Goal: Task Accomplishment & Management: Manage account settings

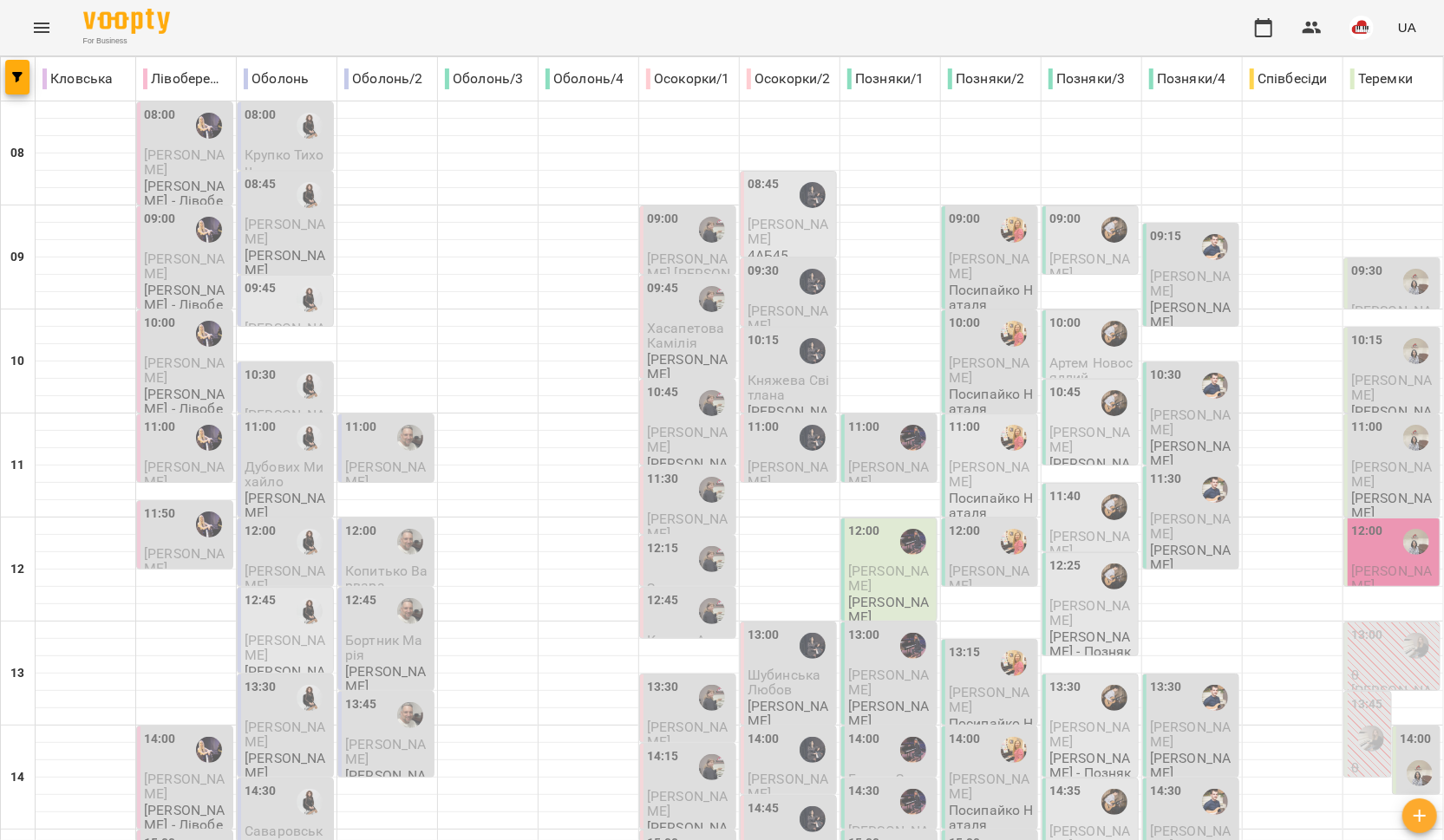
click at [60, 39] on div "For Business UA" at bounding box center [722, 28] width 1444 height 55
click at [46, 36] on icon "Menu" at bounding box center [41, 28] width 21 height 21
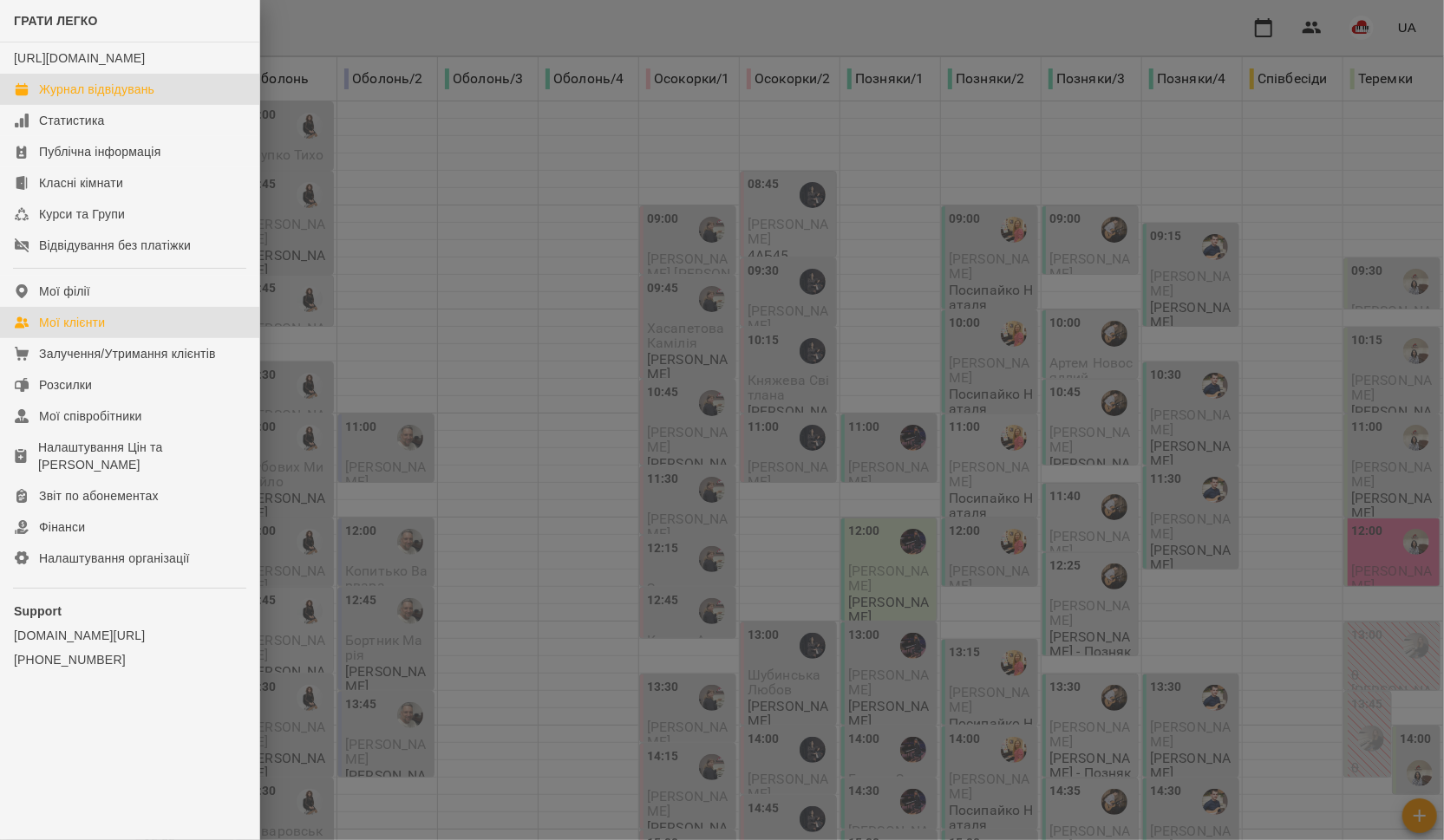
click at [97, 332] on div "Мої клієнти" at bounding box center [72, 323] width 66 height 18
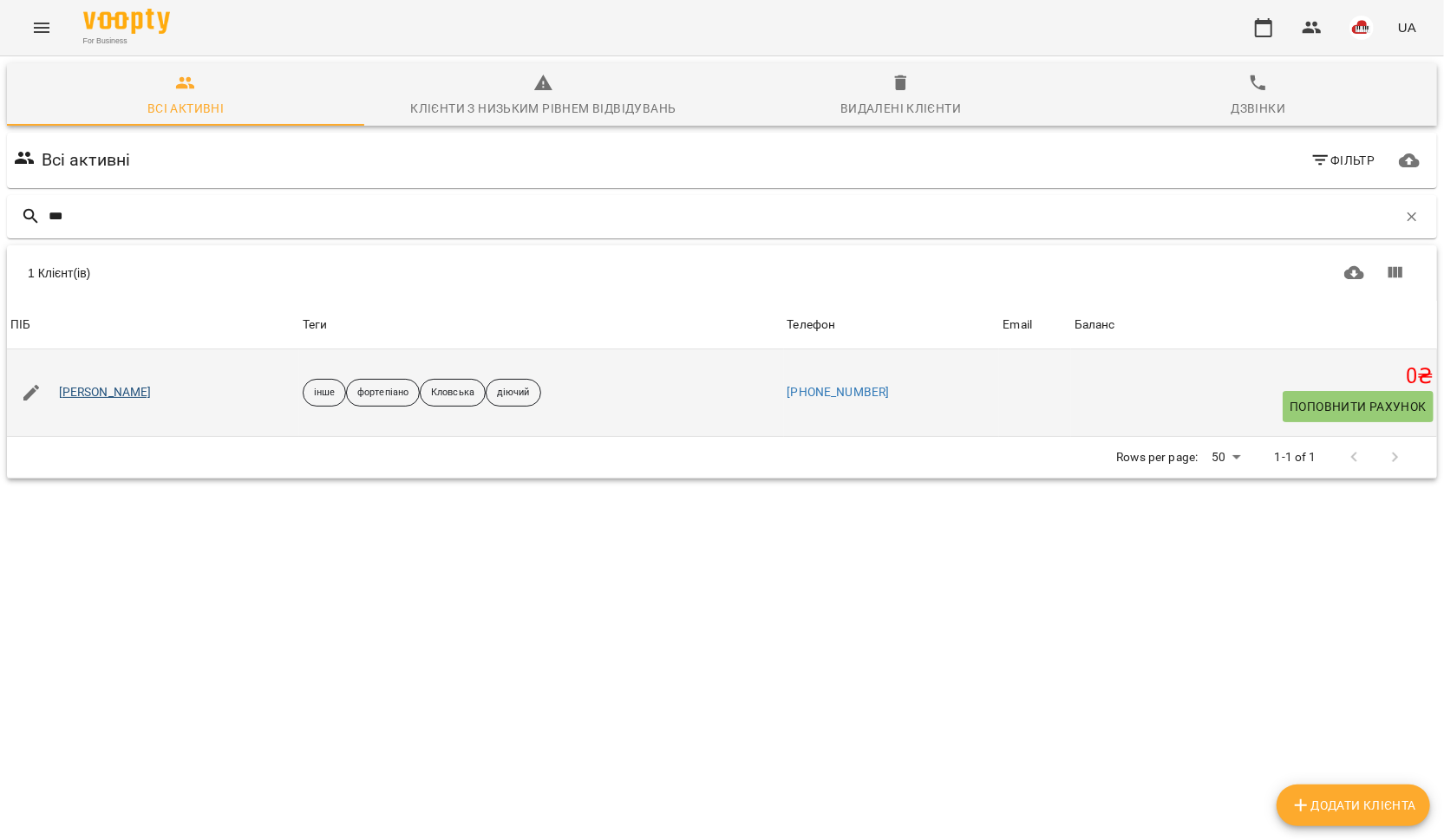
type input "***"
click at [105, 396] on link "[PERSON_NAME]" at bounding box center [106, 393] width 93 height 18
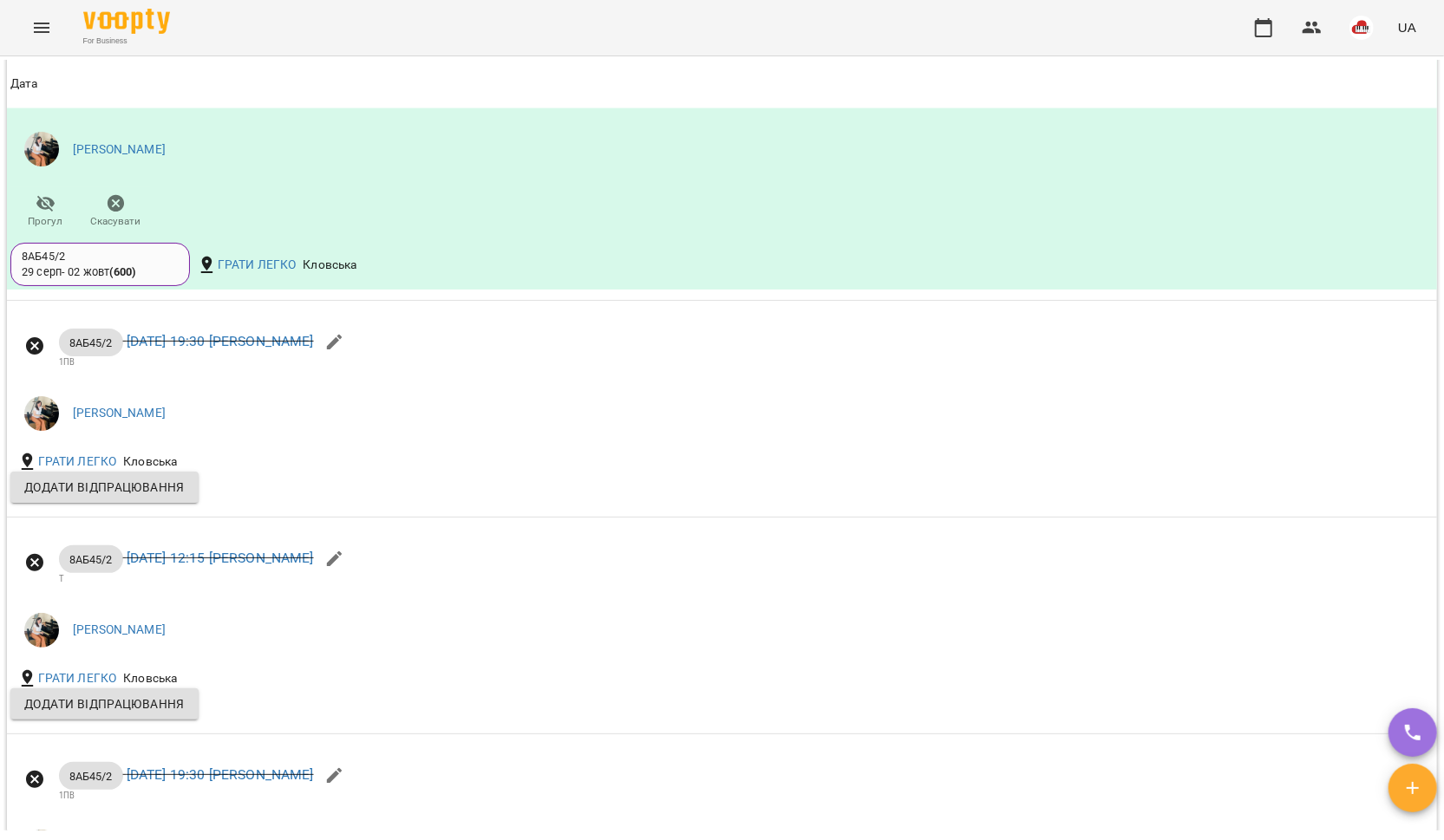
scroll to position [1768, 0]
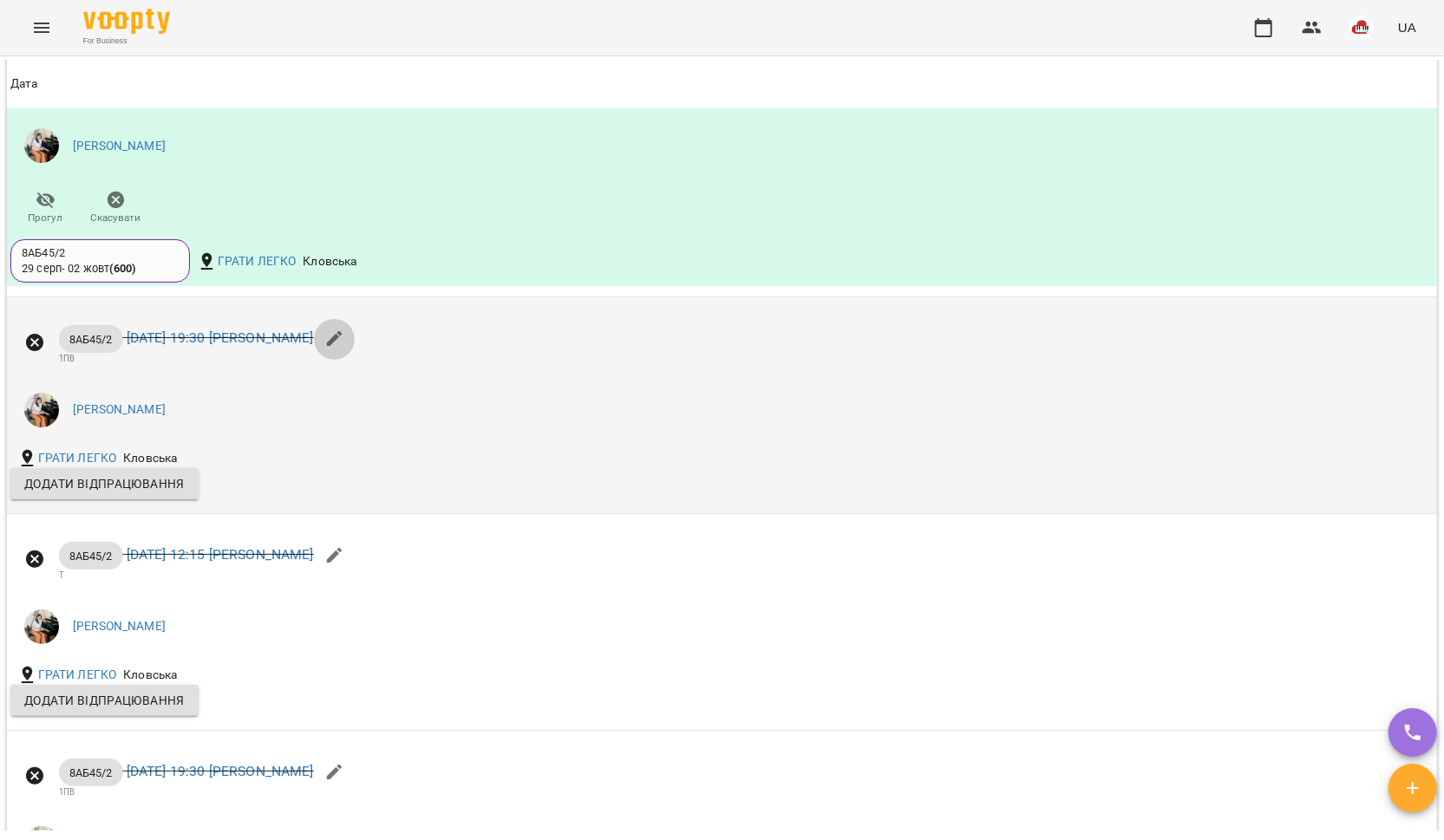
click at [355, 360] on button "button" at bounding box center [335, 339] width 41 height 41
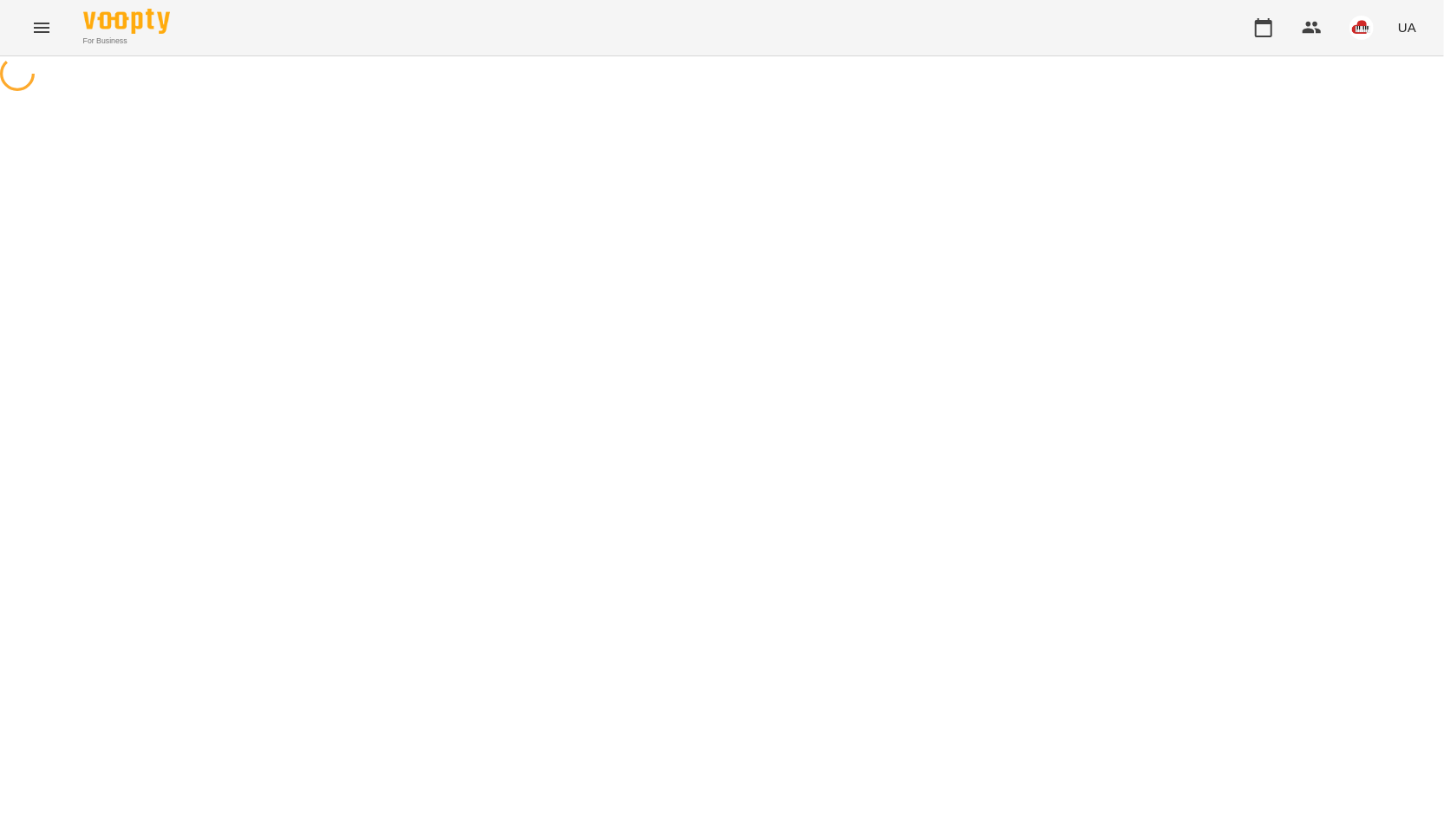
select select "*******"
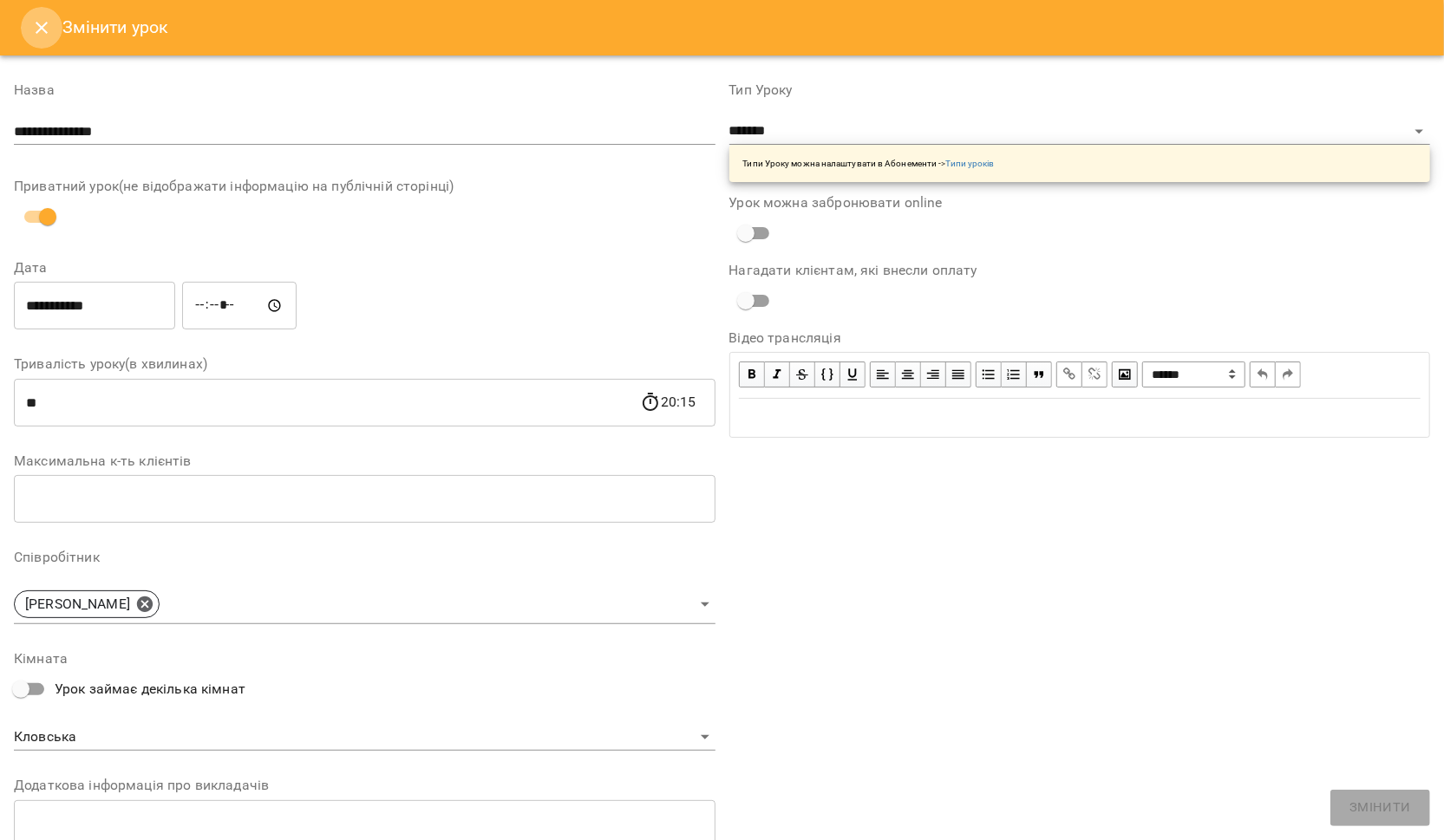
click at [44, 29] on icon "Close" at bounding box center [41, 28] width 21 height 21
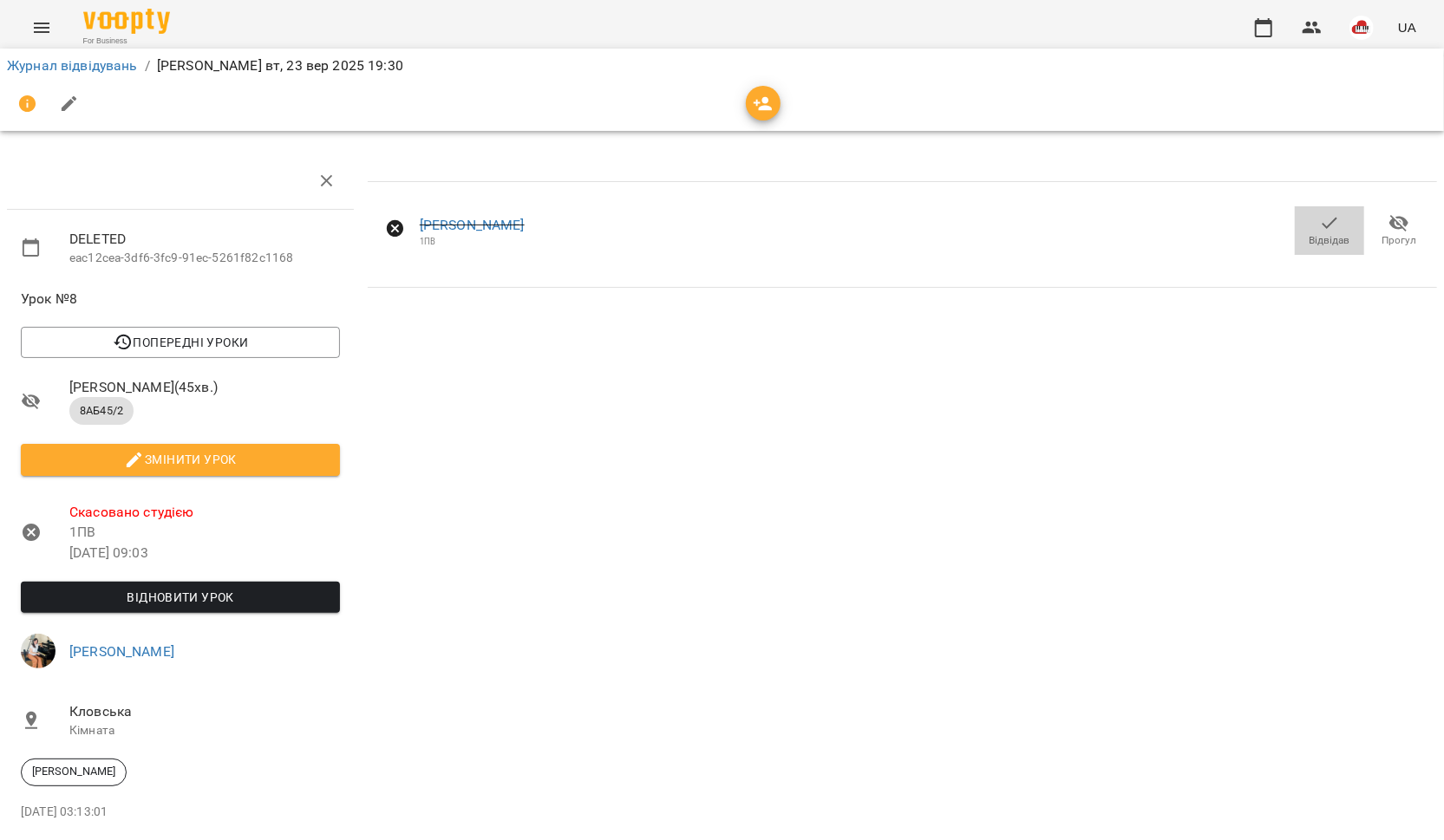
click at [1338, 236] on span "Відвідав" at bounding box center [1330, 240] width 40 height 15
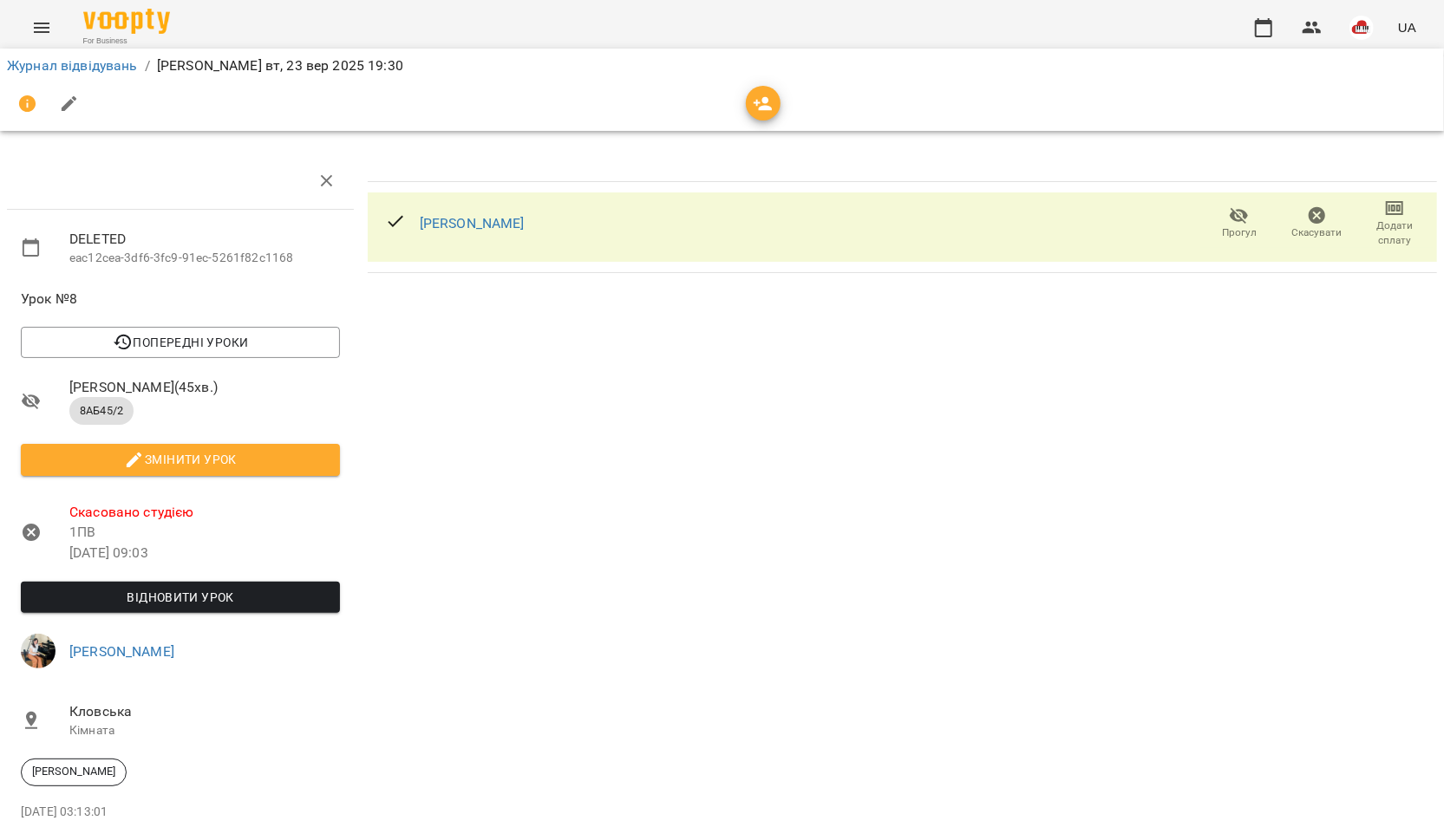
click at [1327, 224] on icon "button" at bounding box center [1317, 215] width 21 height 21
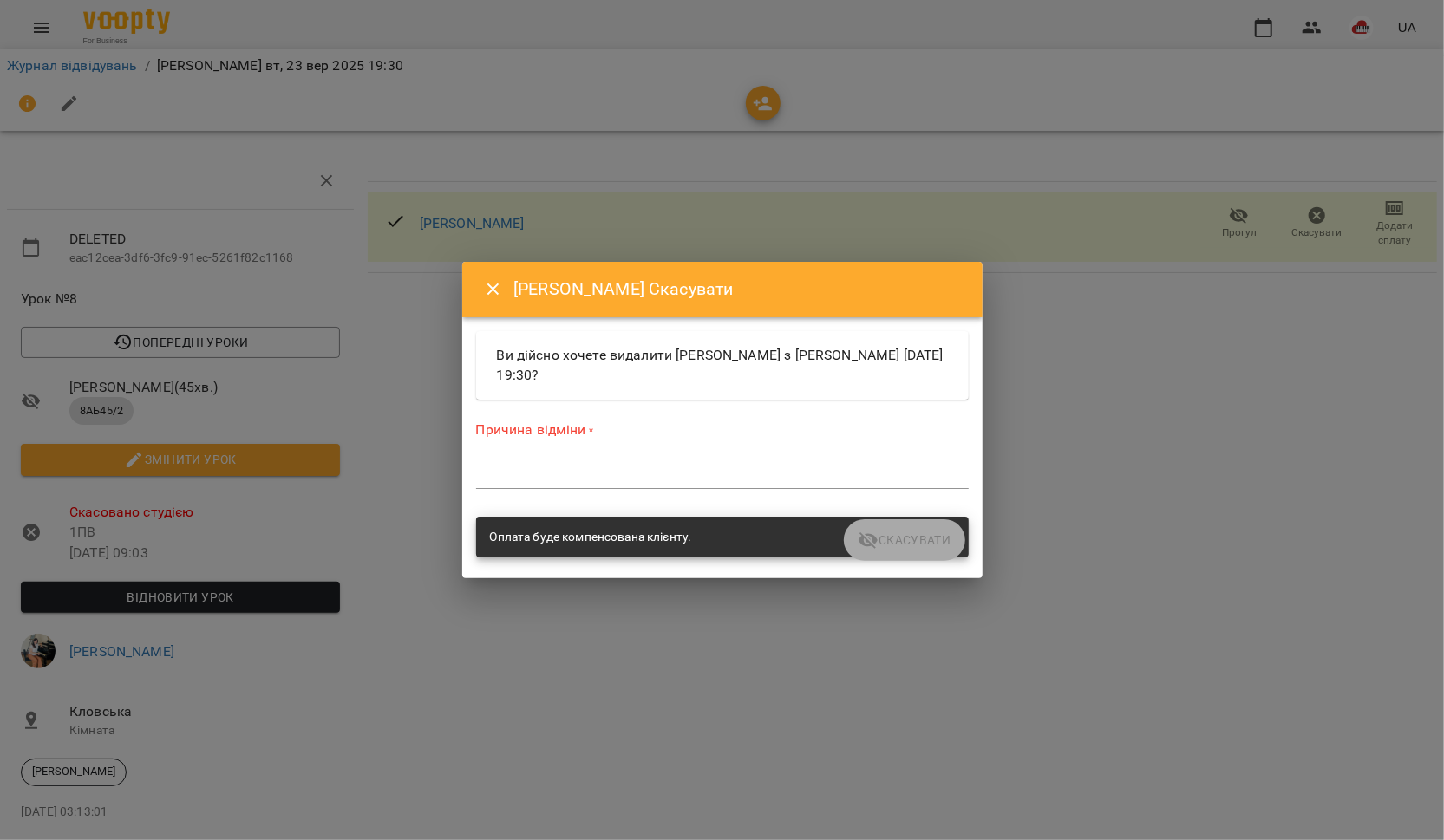
click at [741, 476] on textarea at bounding box center [722, 475] width 493 height 17
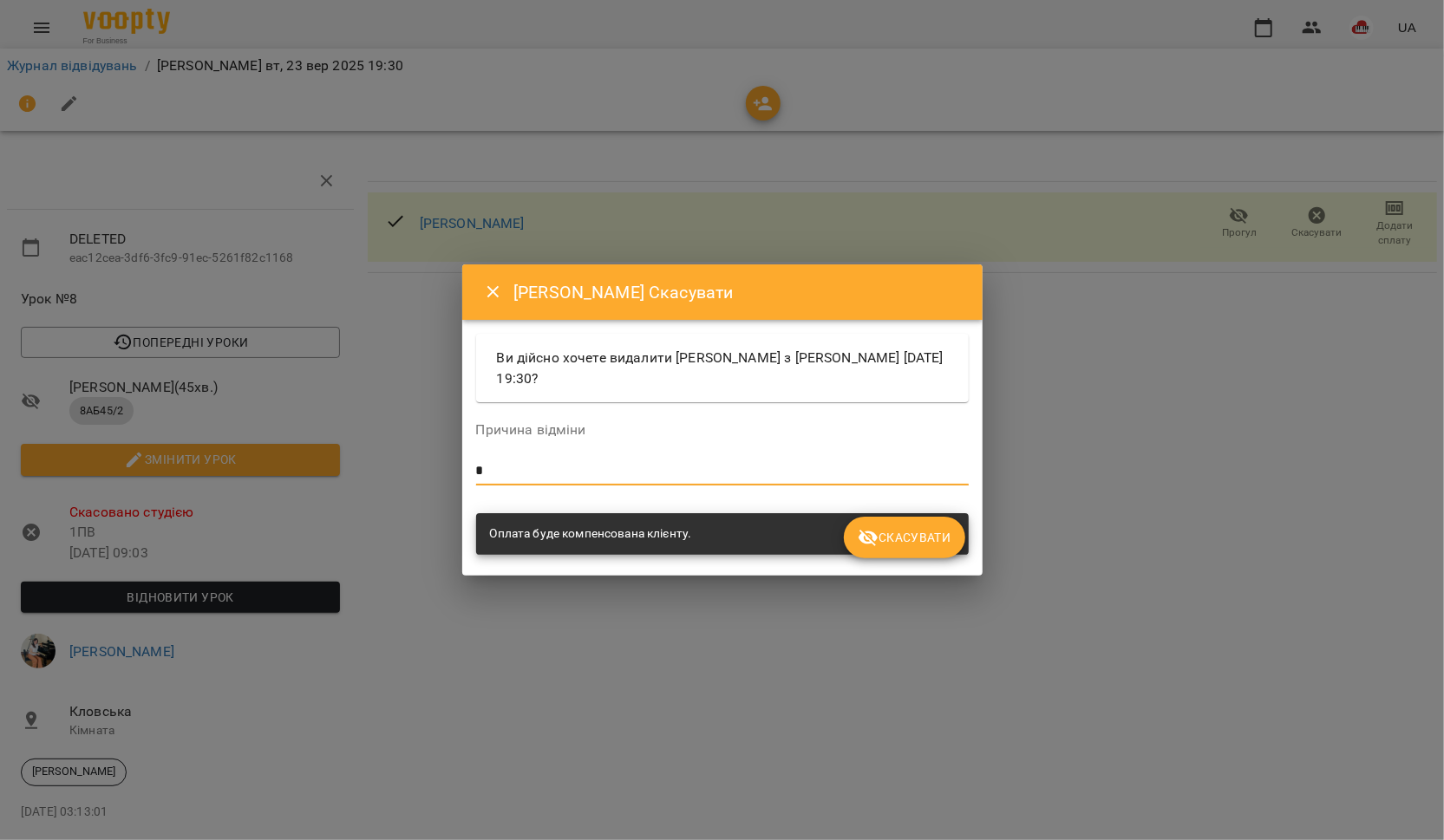
type textarea "*"
click at [889, 539] on span "Скасувати" at bounding box center [904, 537] width 93 height 21
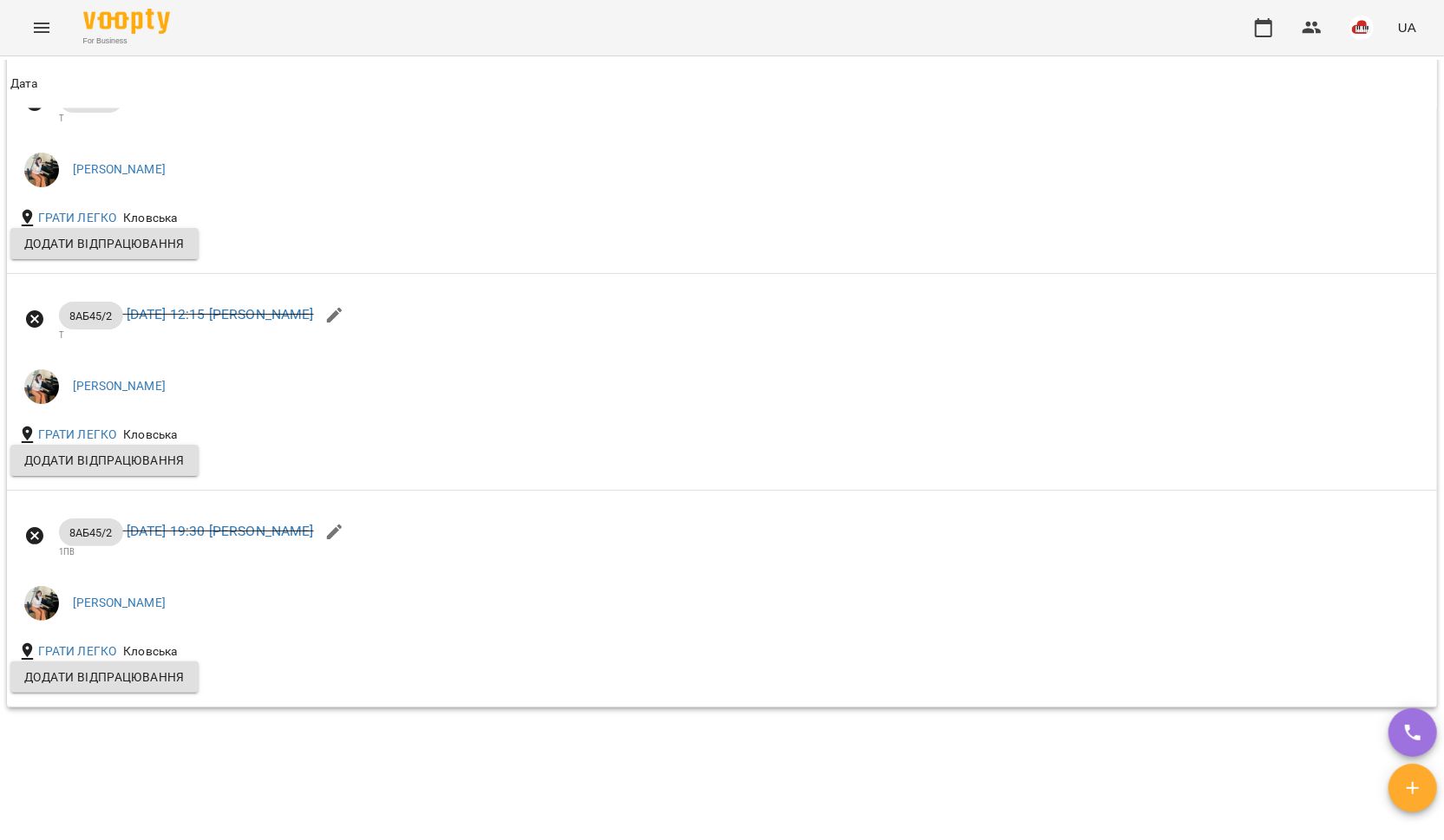
scroll to position [2014, 0]
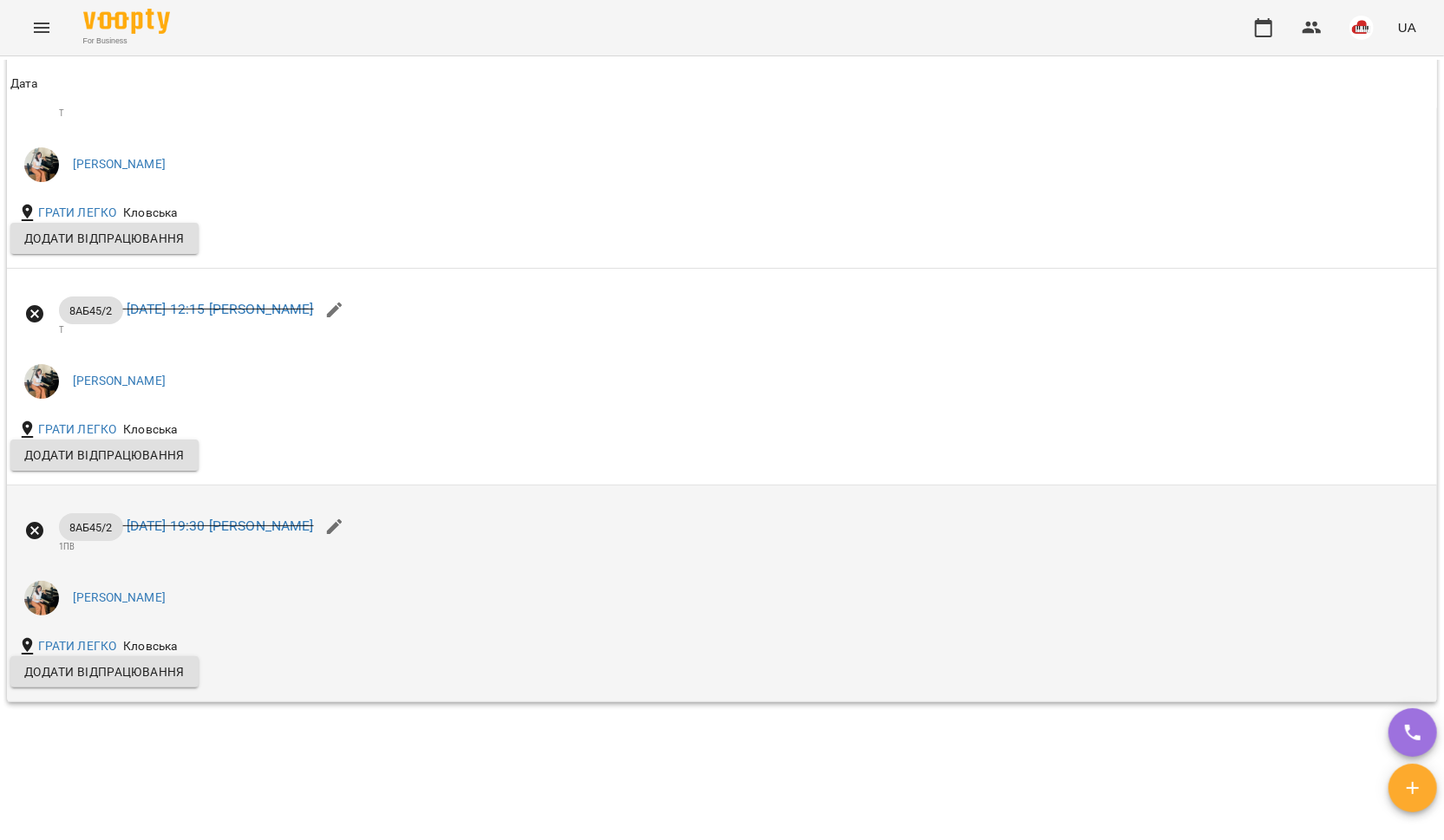
click at [345, 538] on icon "button" at bounding box center [335, 527] width 21 height 21
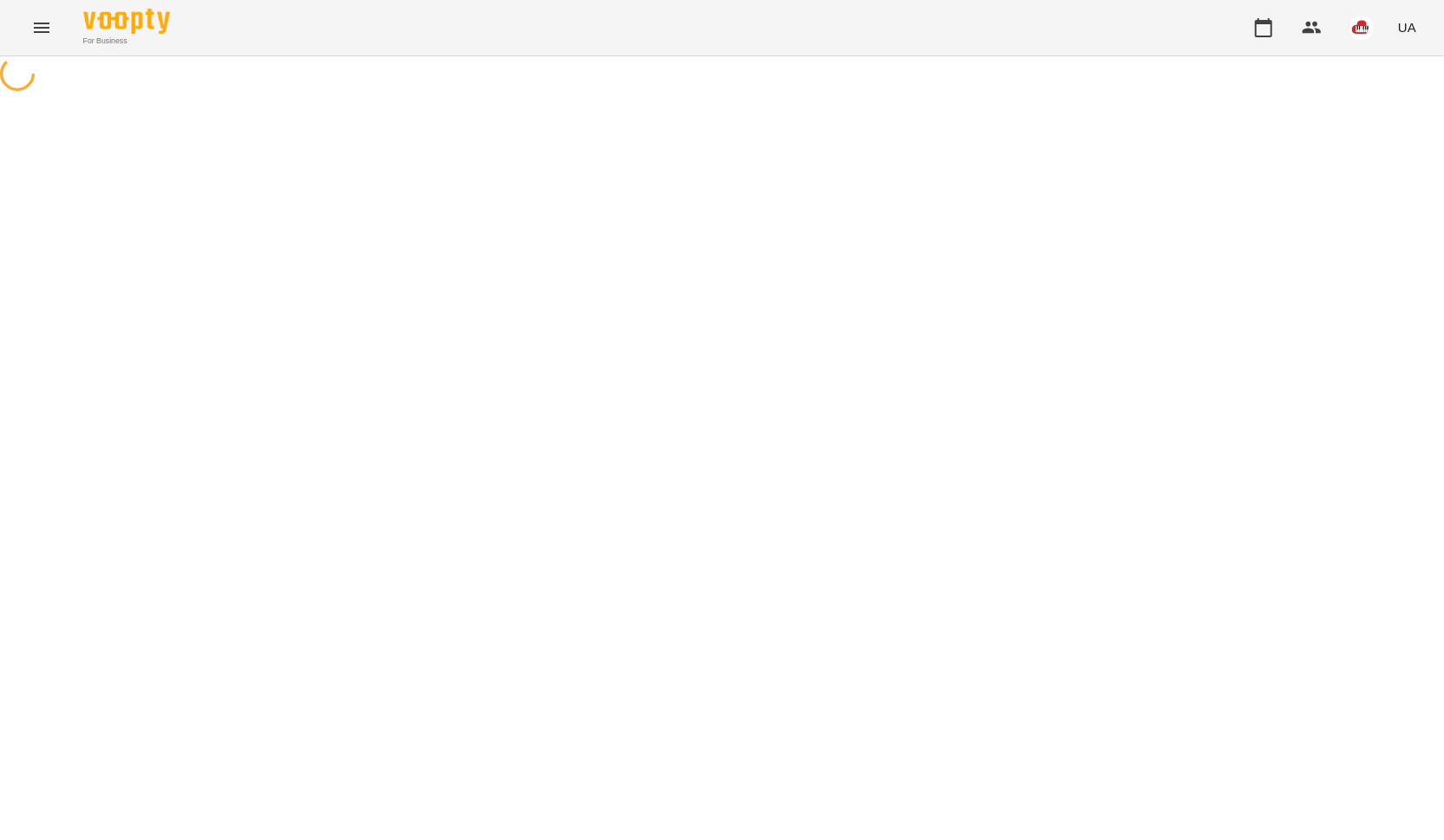
select select "*******"
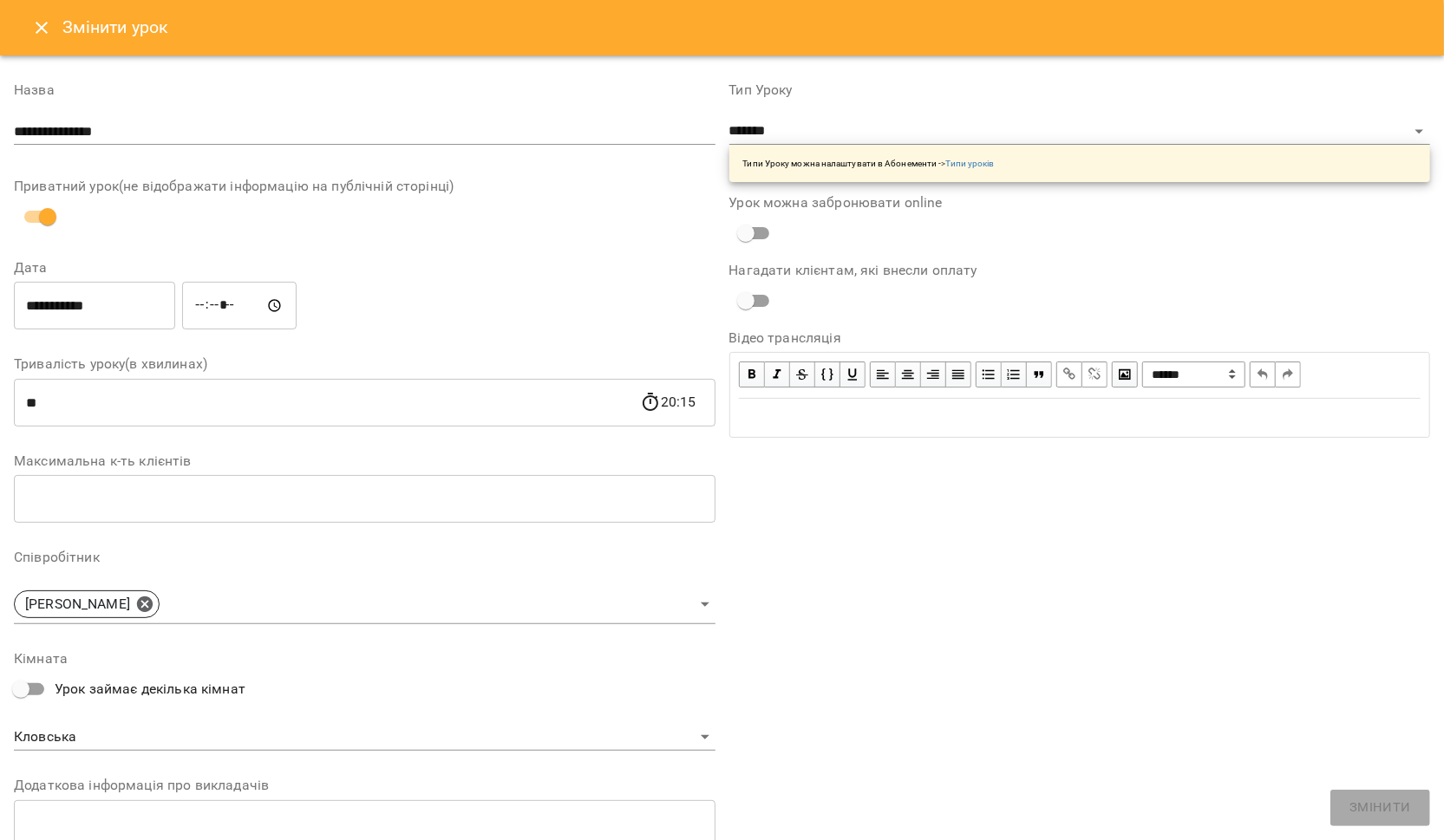
click at [34, 33] on icon "Close" at bounding box center [41, 28] width 21 height 21
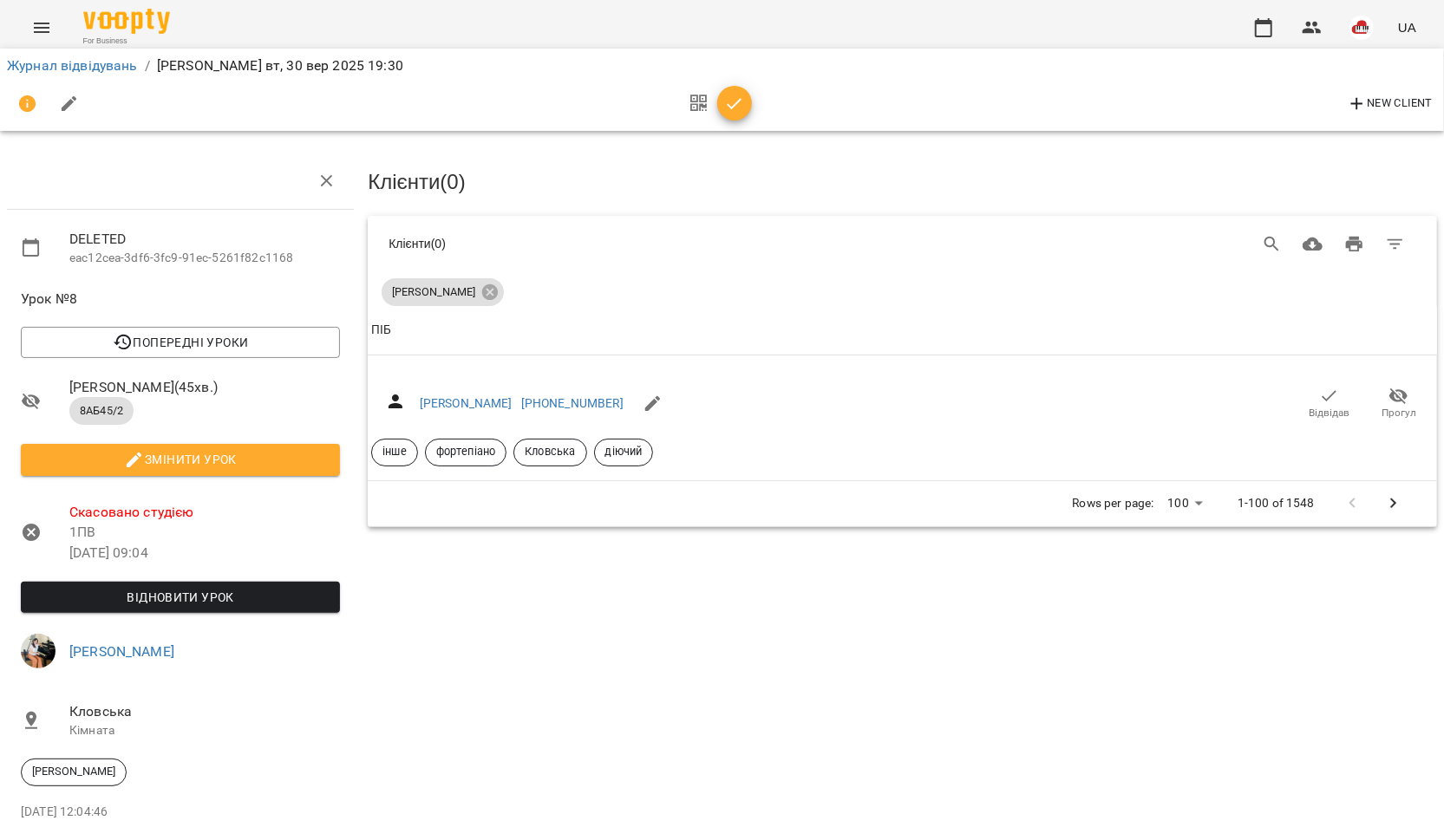
scroll to position [11, 0]
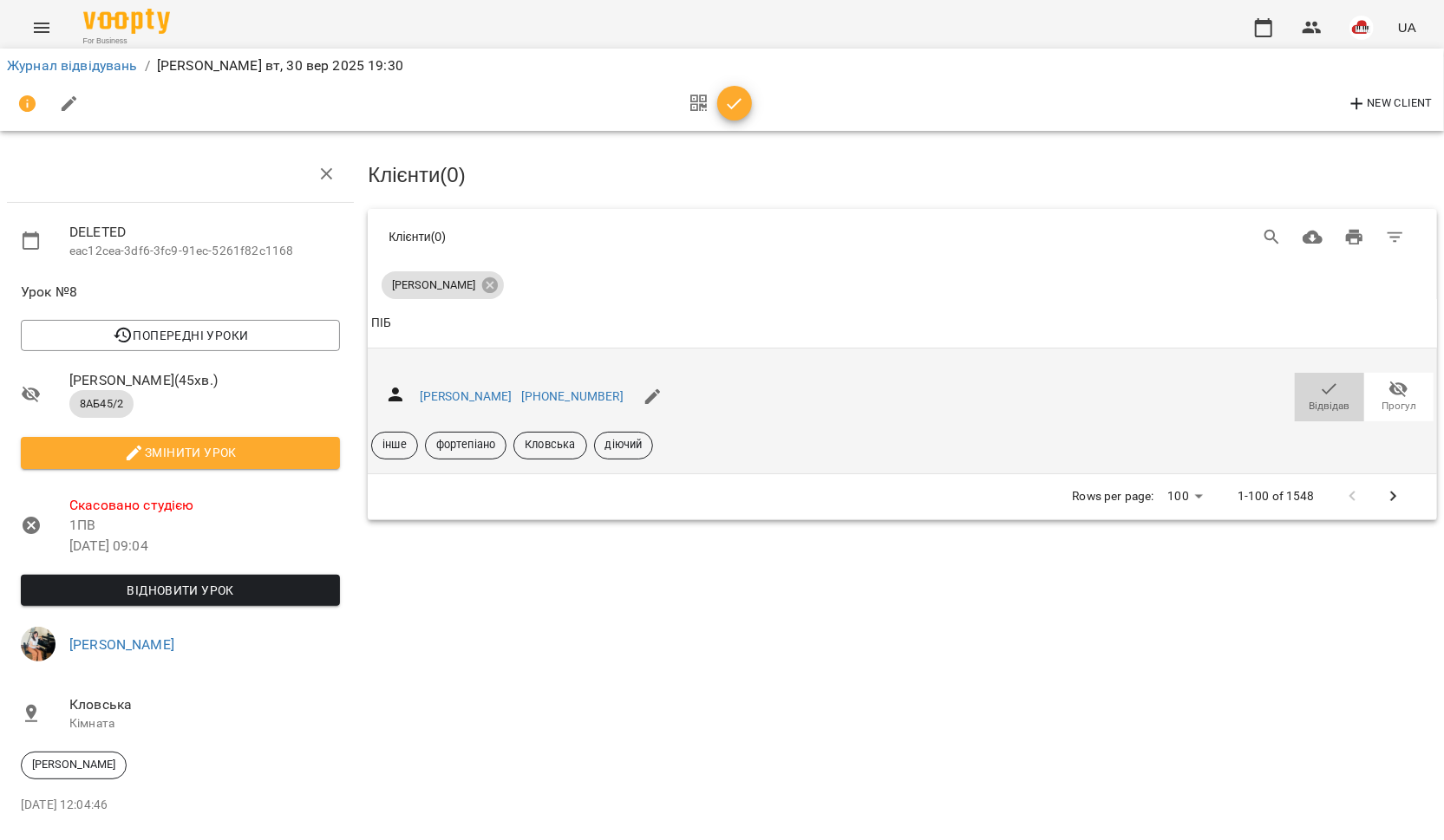
click at [1345, 383] on span "Відвідав" at bounding box center [1329, 396] width 48 height 35
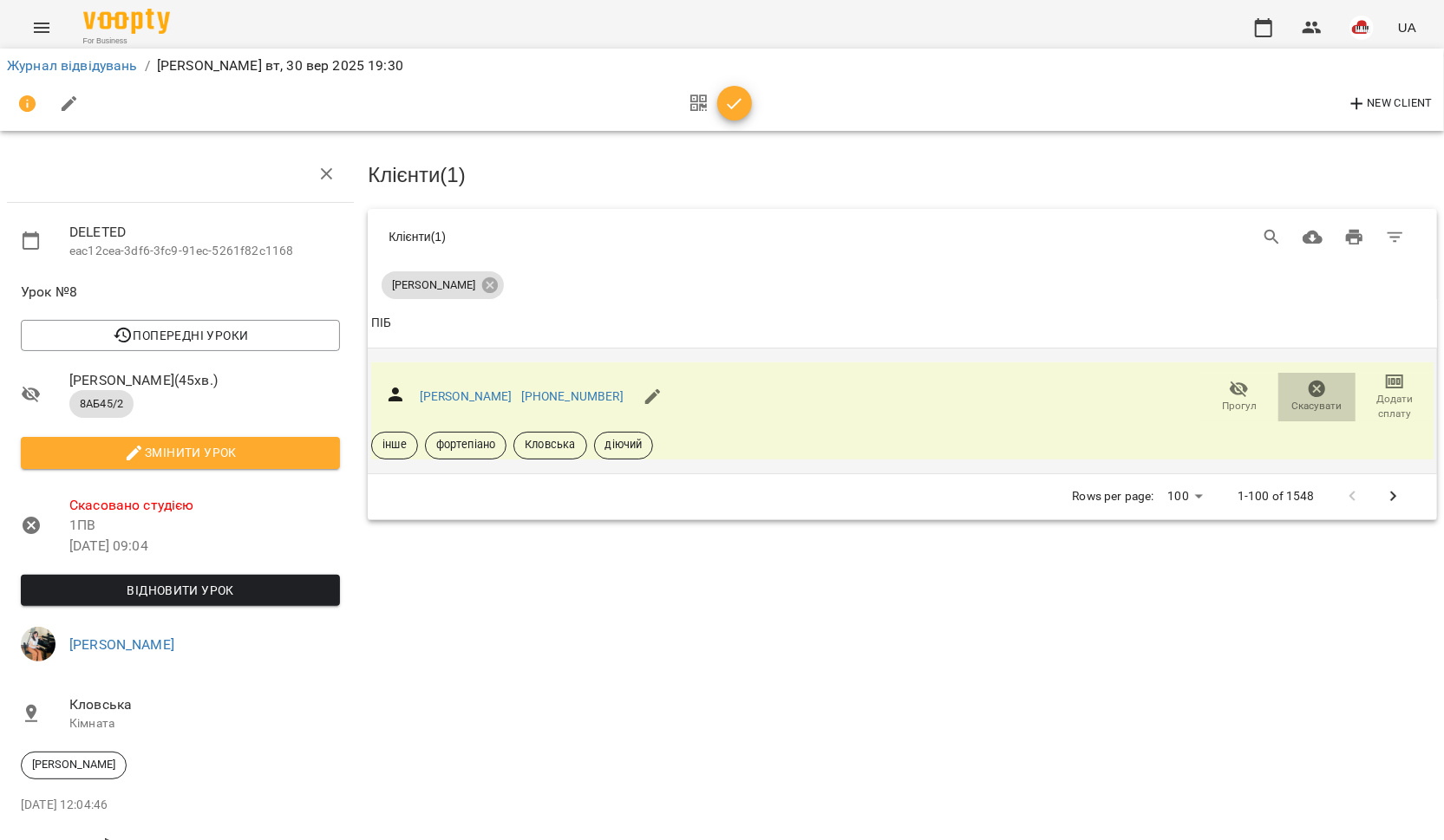
click at [1327, 384] on icon "button" at bounding box center [1317, 389] width 21 height 21
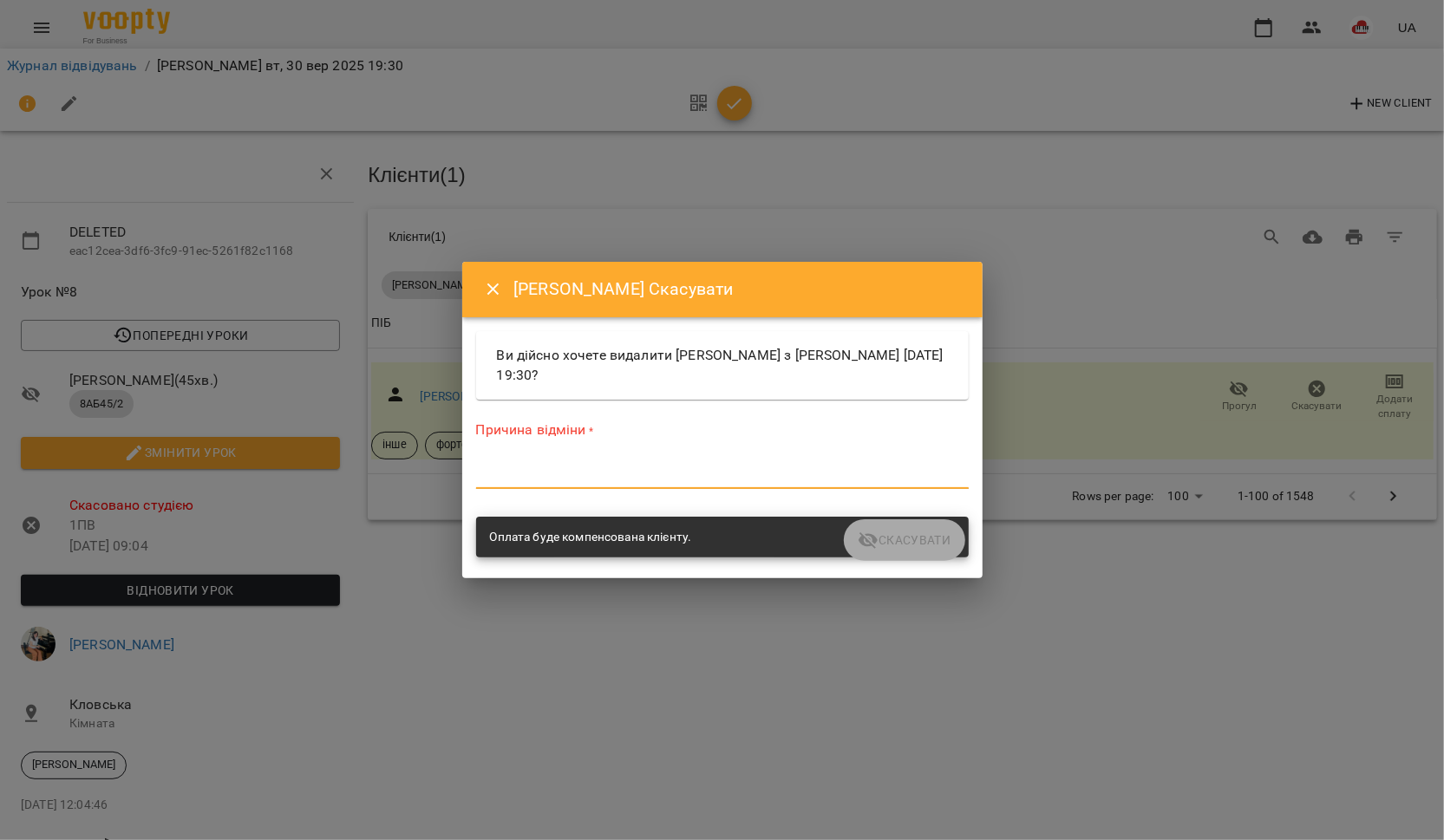
click at [804, 473] on textarea at bounding box center [722, 475] width 493 height 17
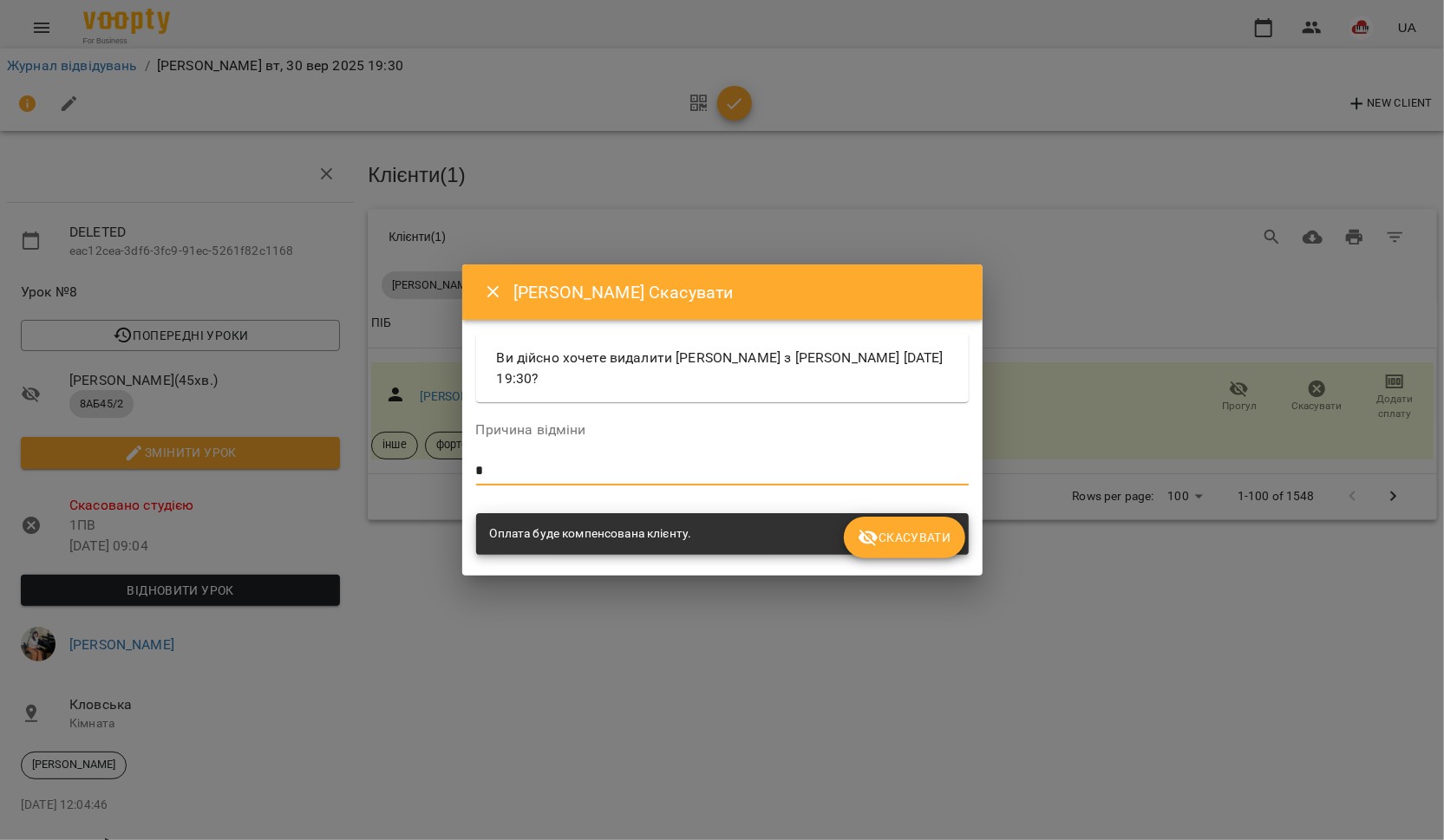
type textarea "*"
click at [925, 534] on span "Скасувати" at bounding box center [904, 537] width 93 height 21
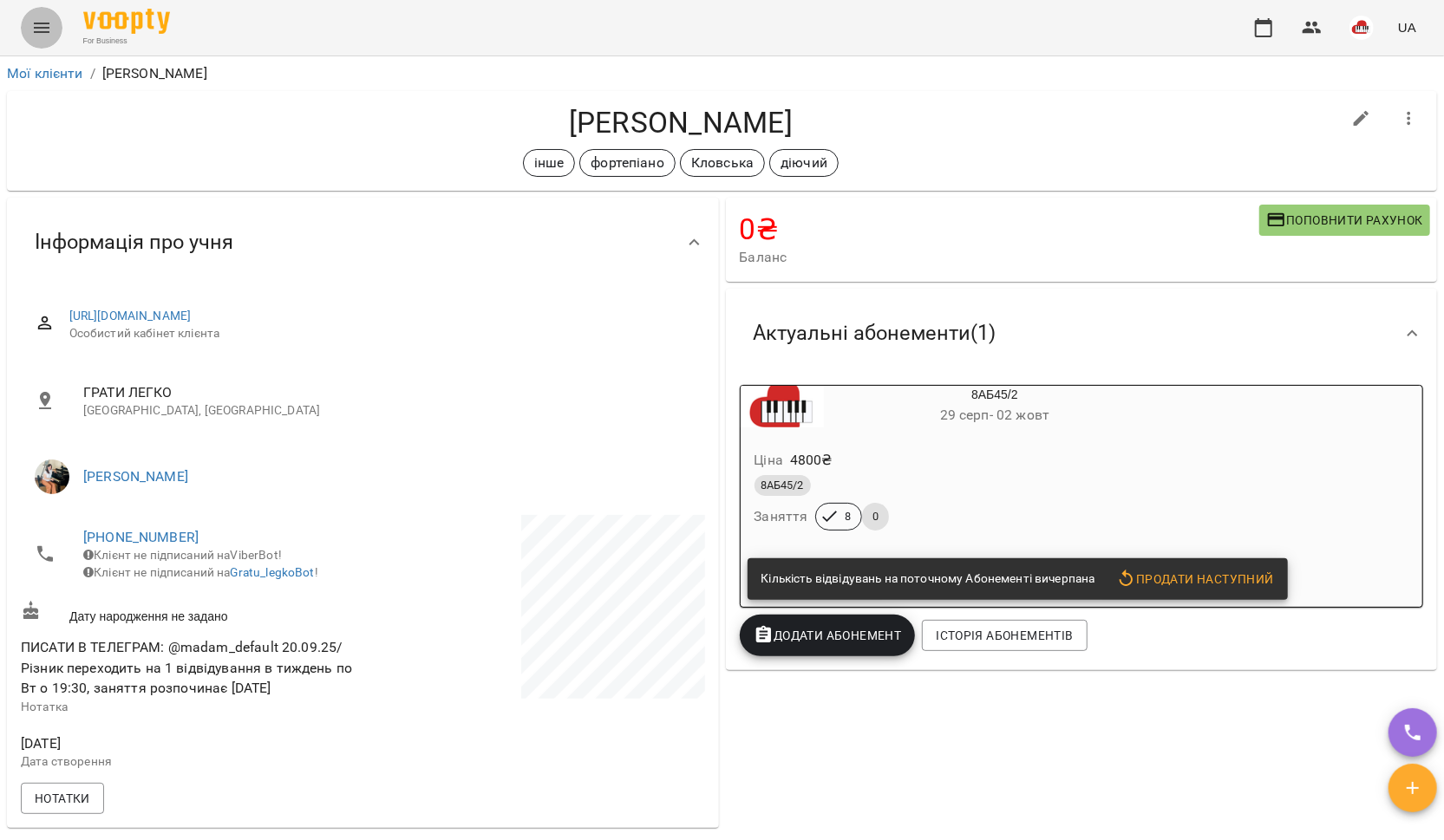
click at [52, 40] on button "Menu" at bounding box center [41, 28] width 41 height 41
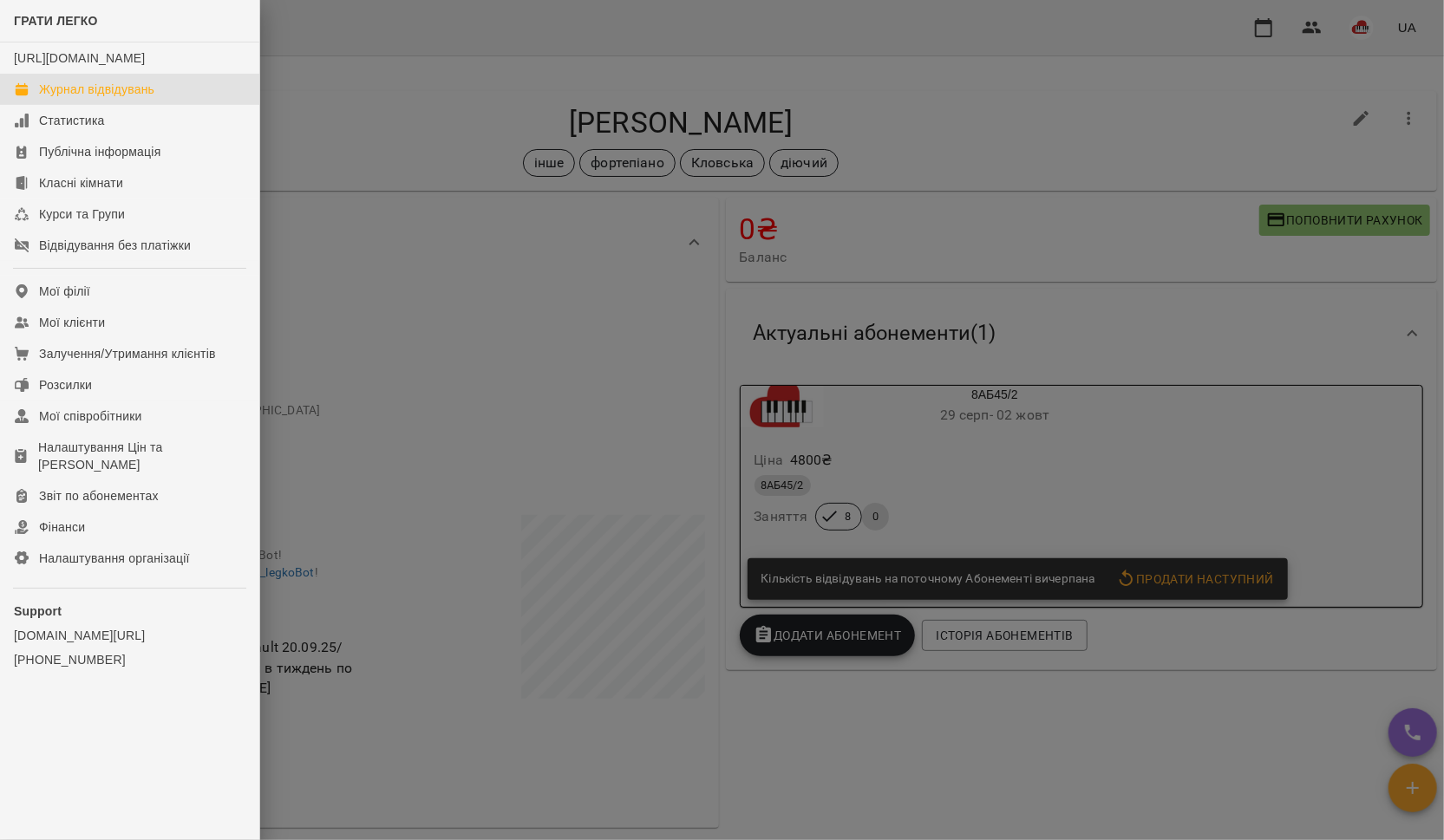
click at [82, 98] on div "Журнал відвідувань" at bounding box center [97, 90] width 115 height 18
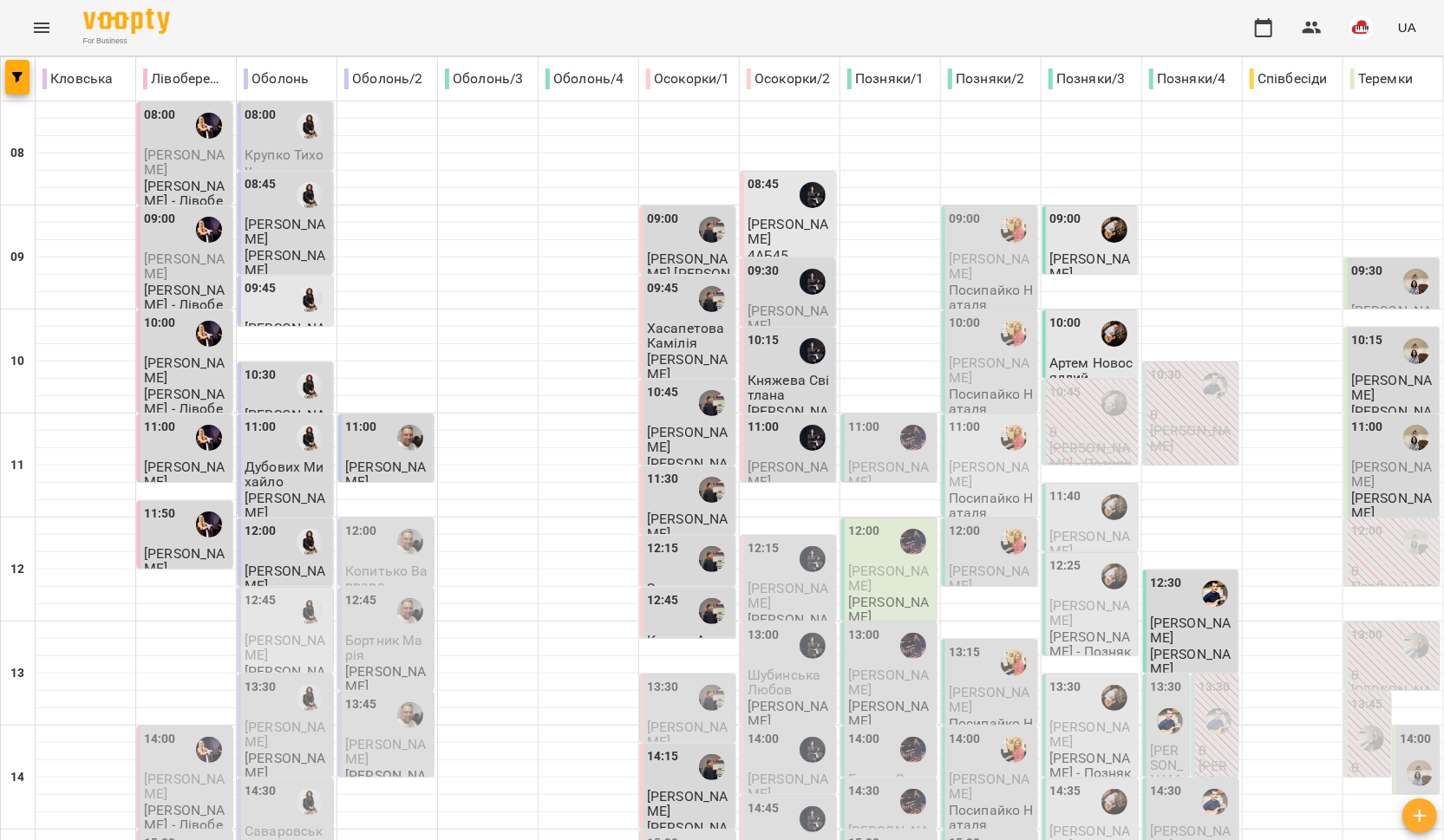
type input "**********"
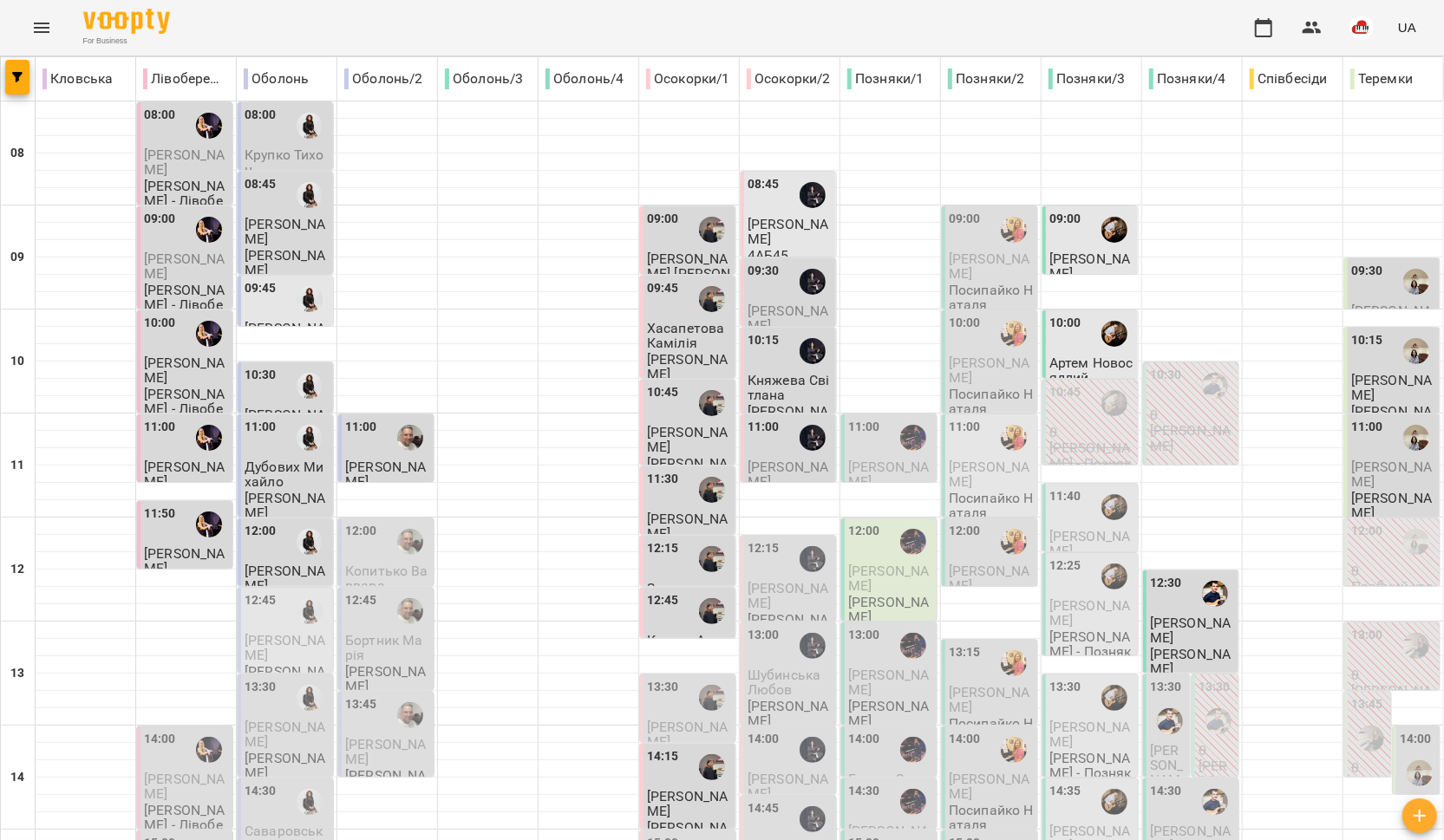
scroll to position [728, 0]
